Goal: Find specific page/section: Find specific page/section

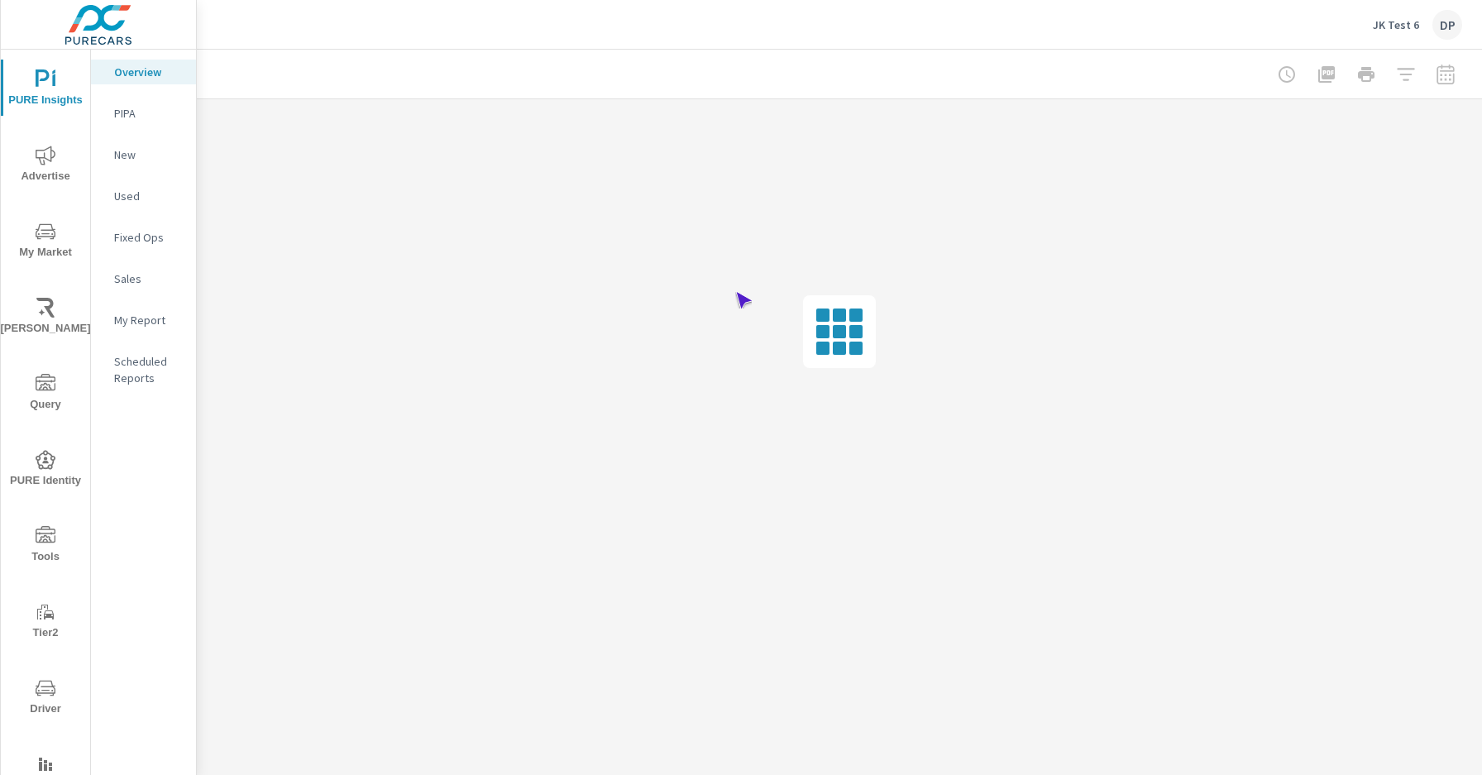
click at [42, 698] on span "Driver" at bounding box center [45, 698] width 79 height 41
